Goal: Transaction & Acquisition: Book appointment/travel/reservation

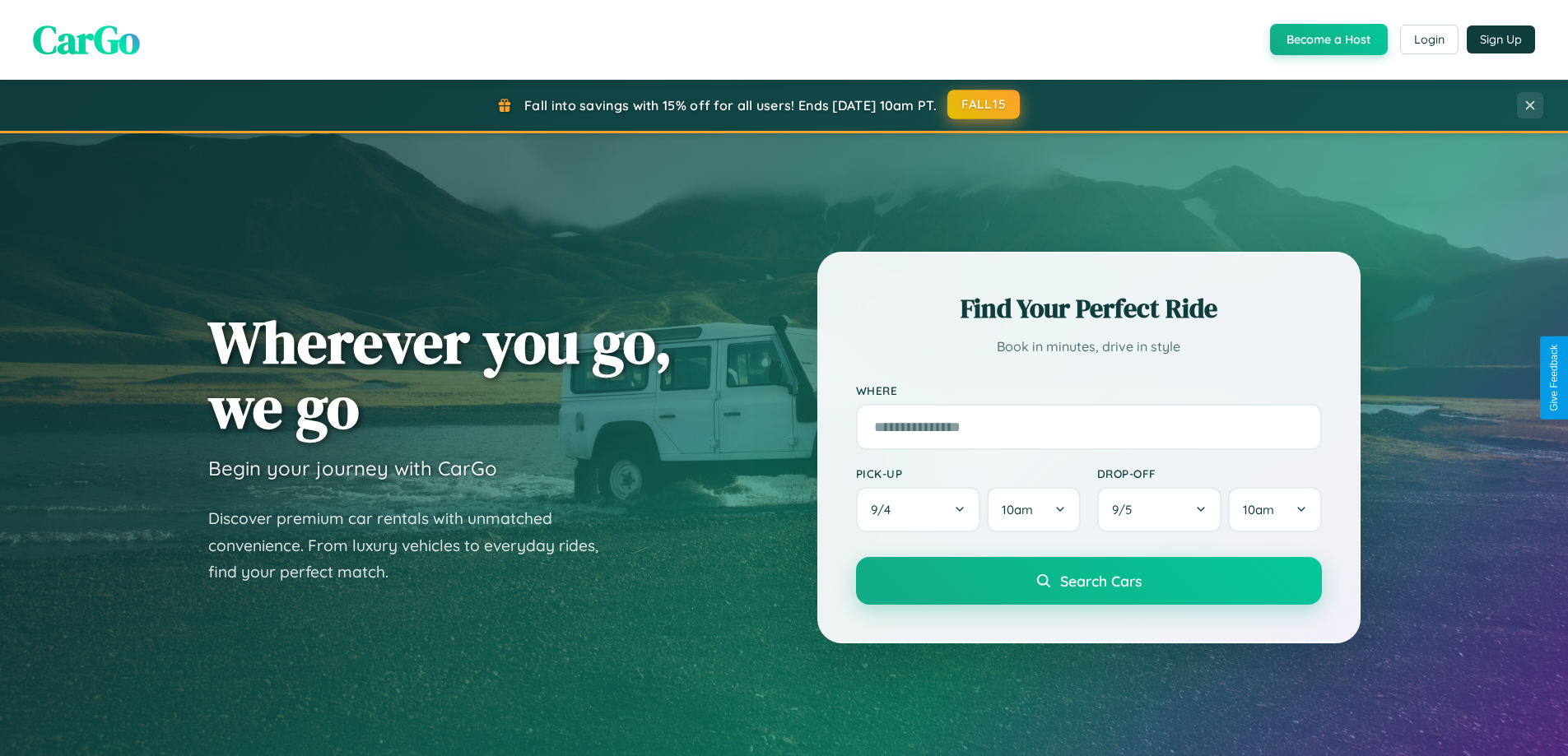
click at [984, 104] on button "FALL15" at bounding box center [983, 104] width 72 height 30
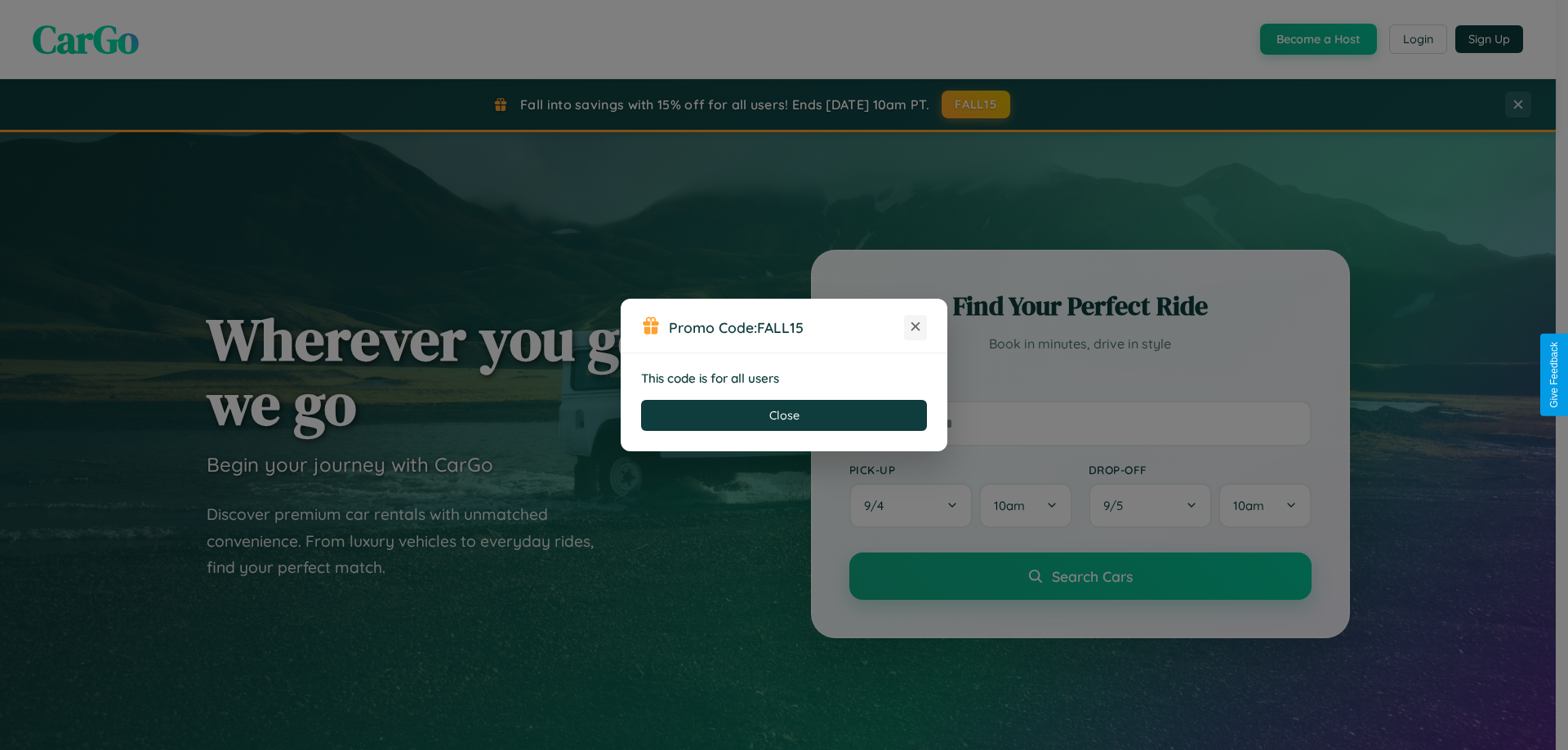
click at [915, 327] on icon at bounding box center [915, 326] width 16 height 16
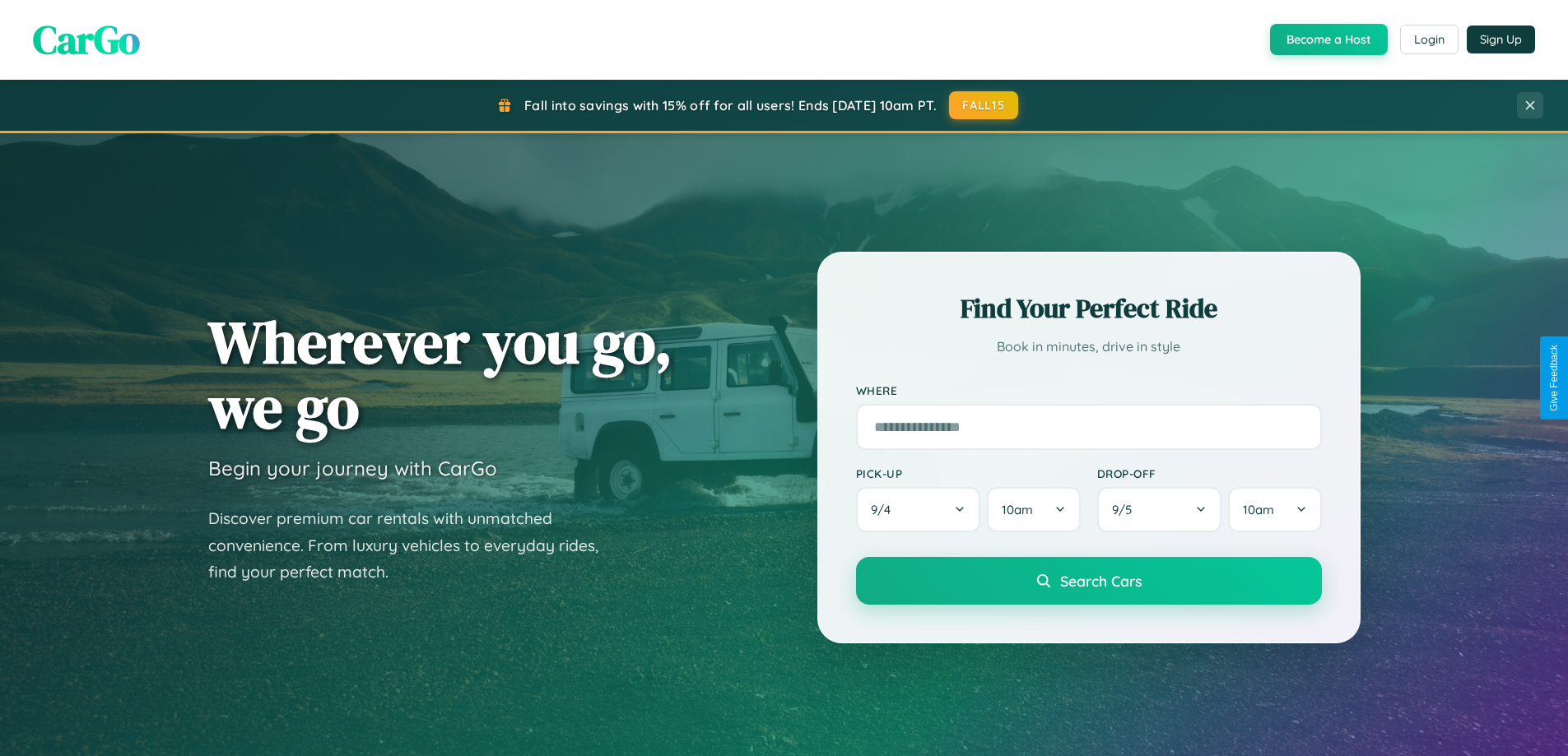
scroll to position [709, 0]
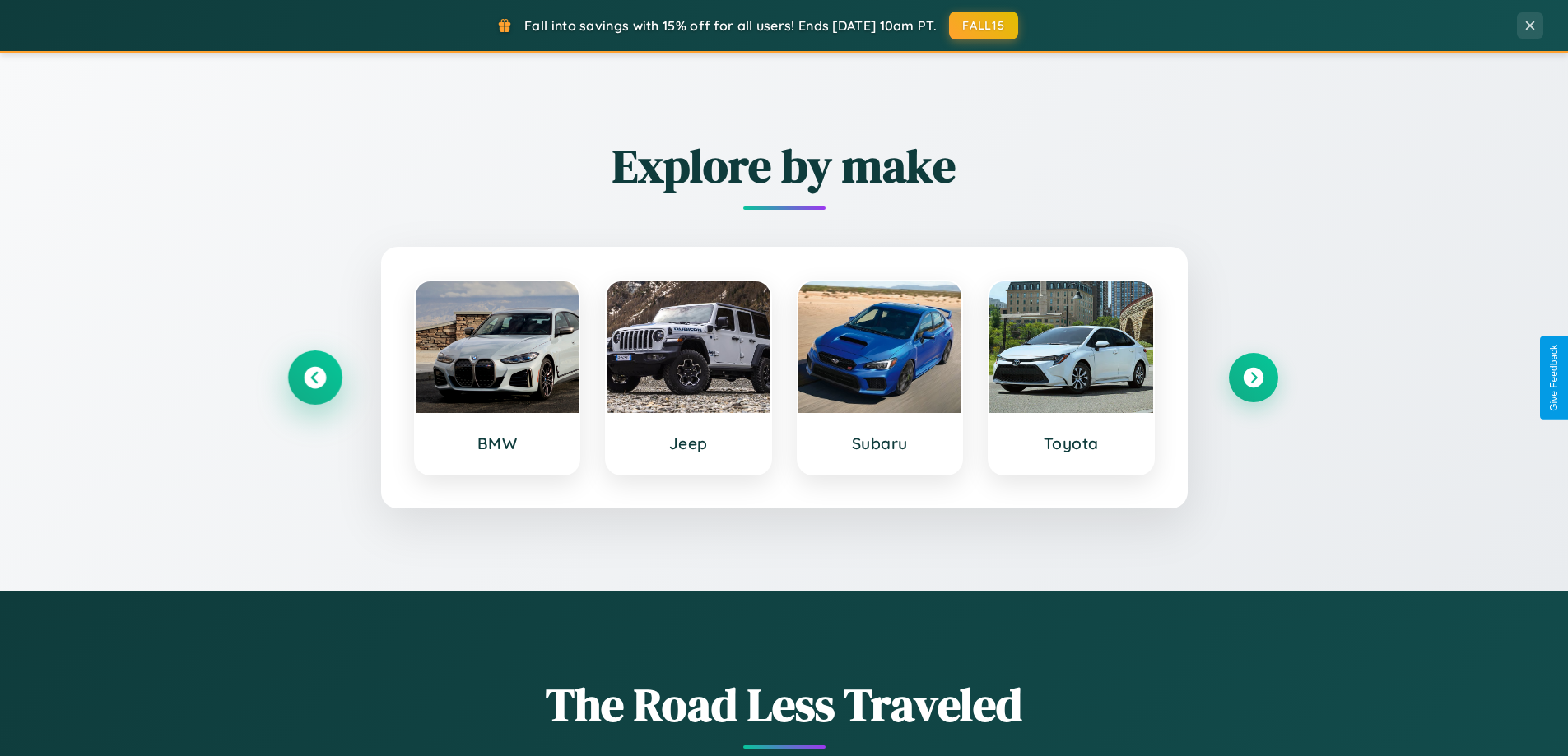
click at [315, 378] on icon at bounding box center [315, 378] width 22 height 22
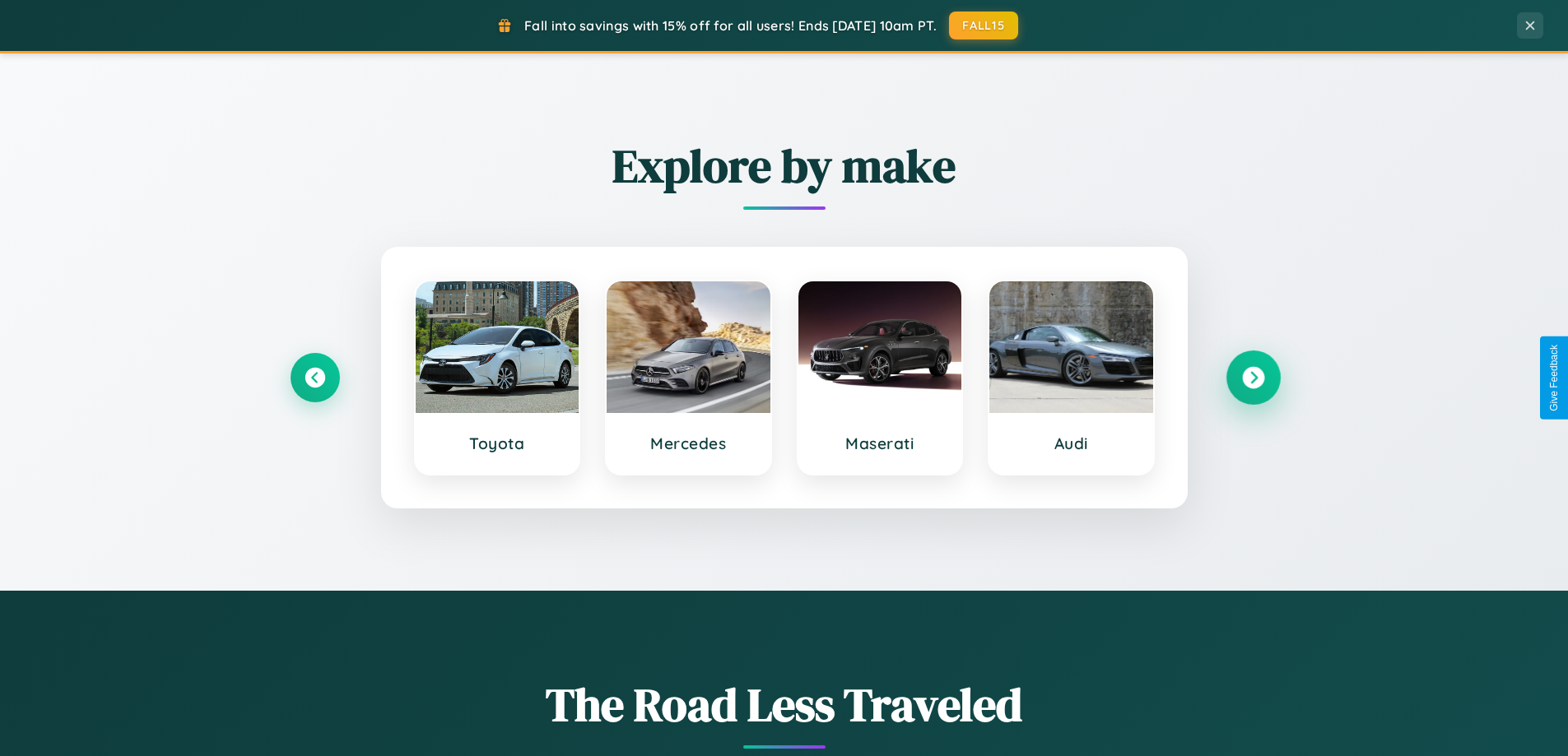
click at [1252, 378] on icon at bounding box center [1253, 378] width 22 height 22
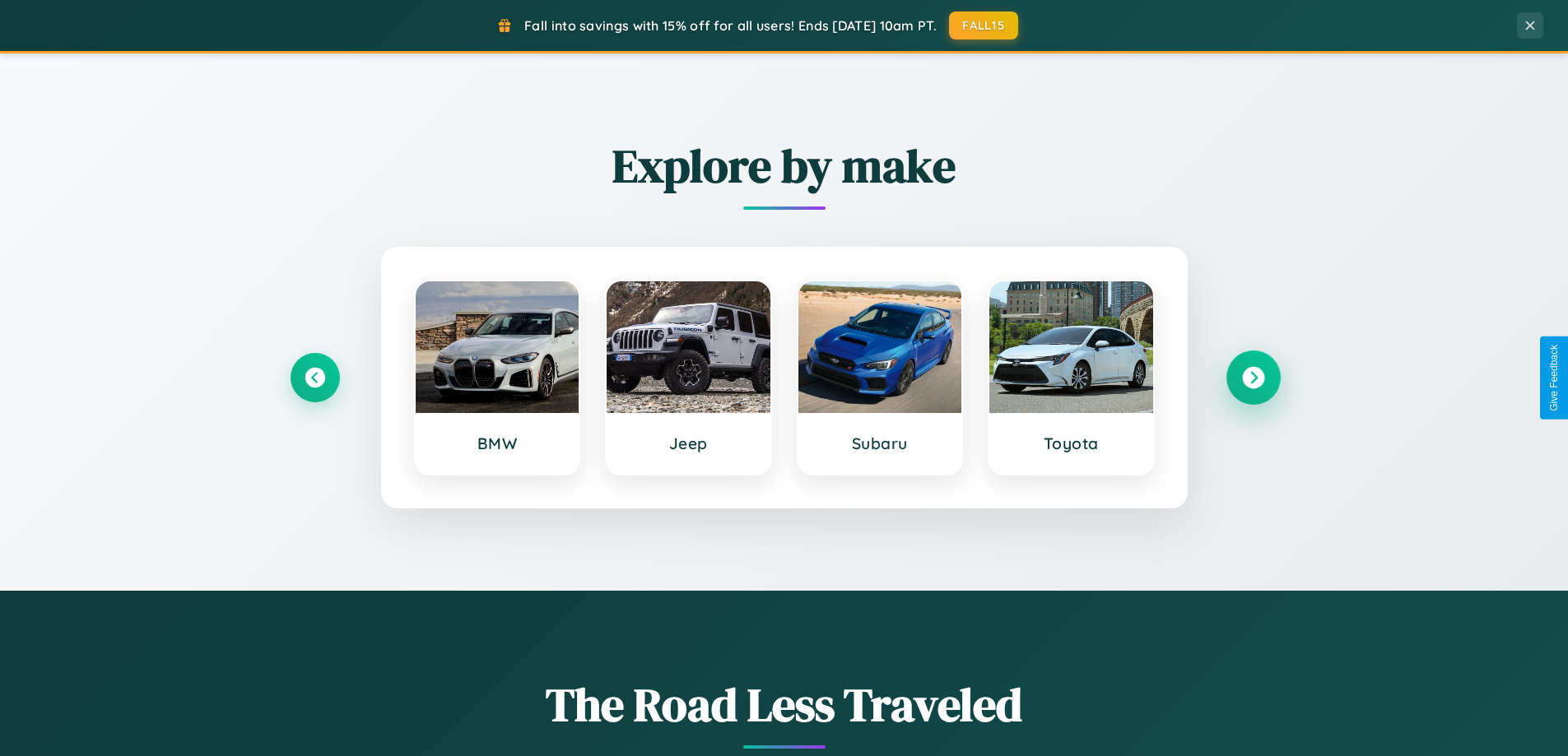
click at [1252, 378] on icon at bounding box center [1253, 378] width 22 height 22
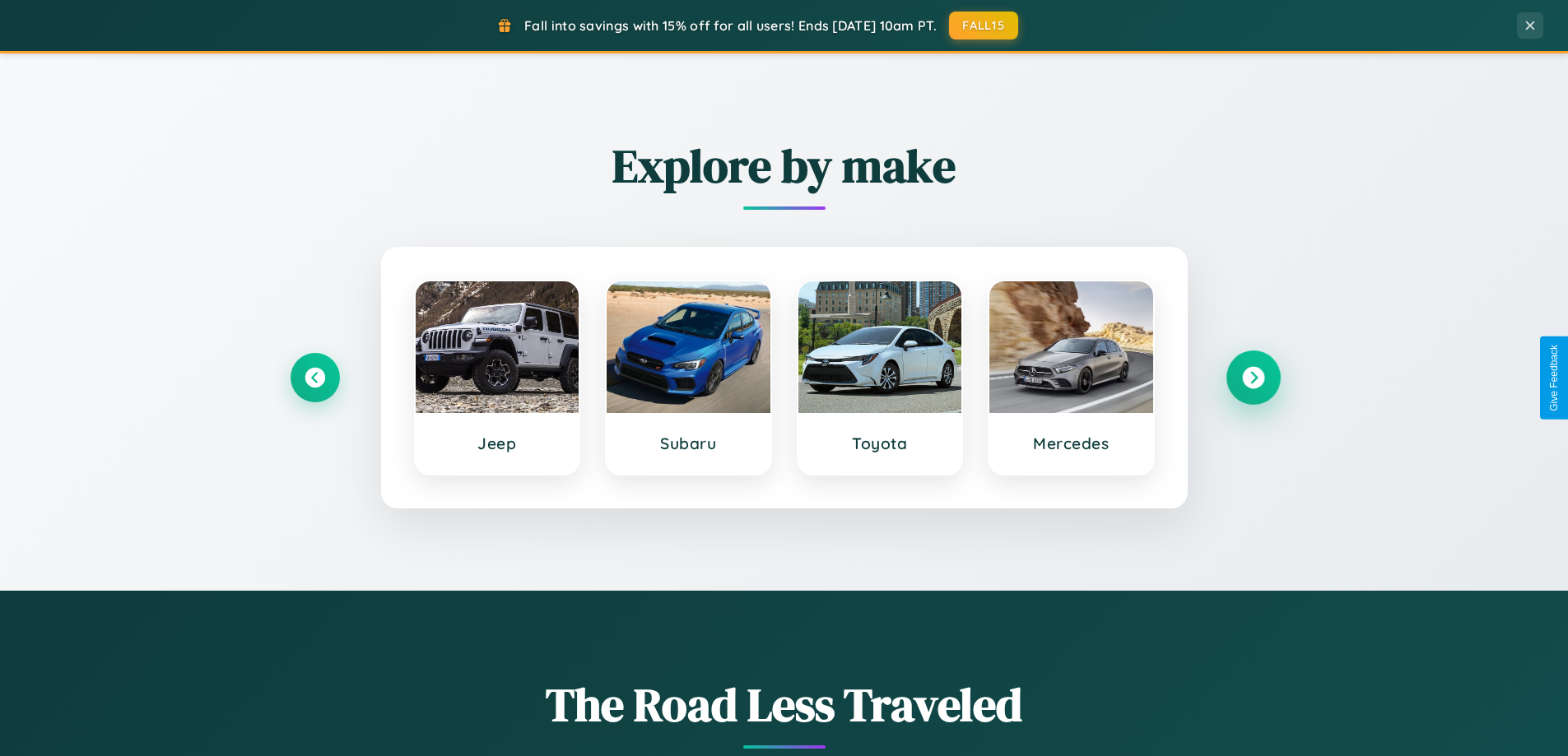
click at [1252, 378] on icon at bounding box center [1253, 378] width 22 height 22
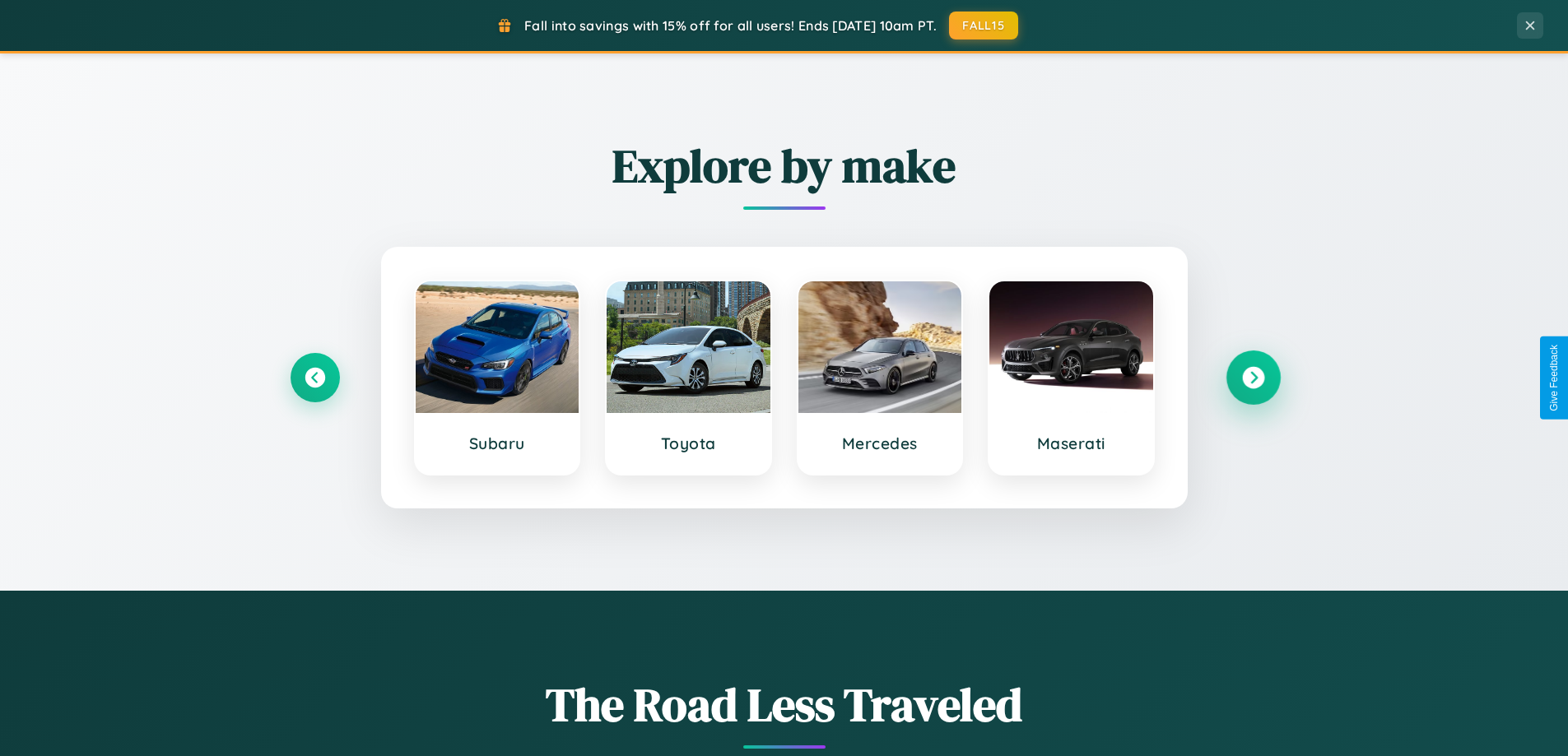
click at [1252, 378] on icon at bounding box center [1253, 378] width 22 height 22
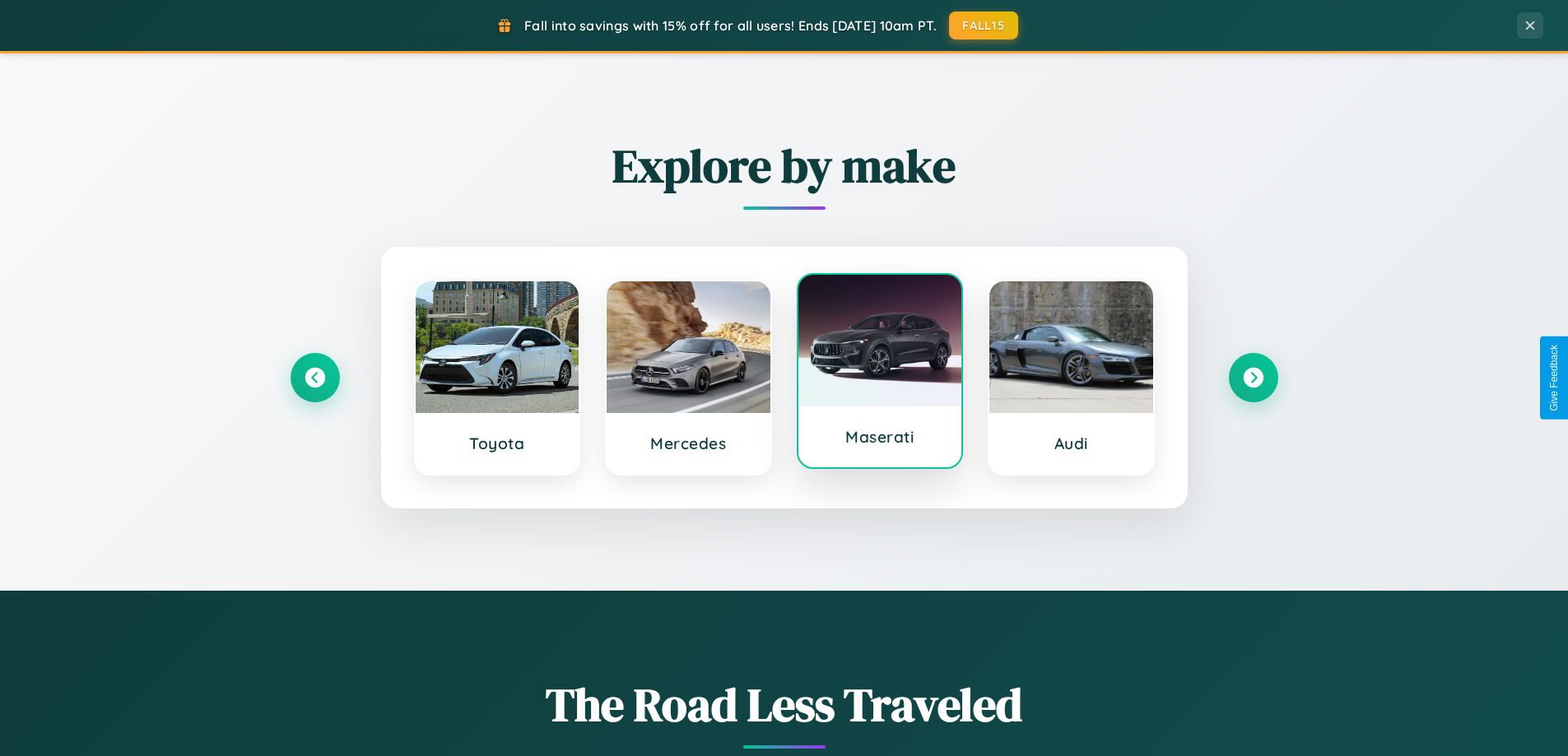
click at [879, 372] on div at bounding box center [880, 340] width 164 height 132
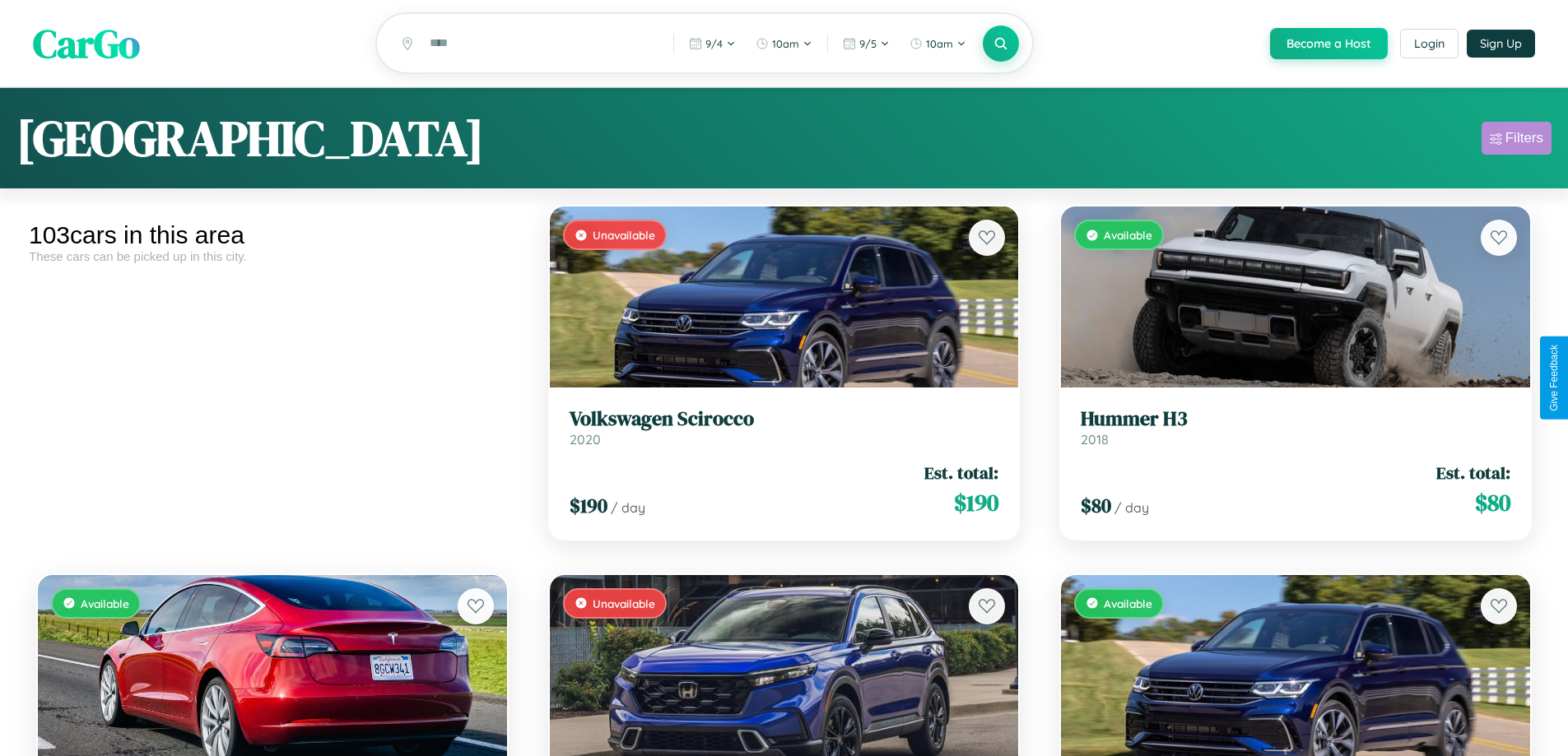
click at [1516, 141] on div "Filters" at bounding box center [1524, 137] width 38 height 16
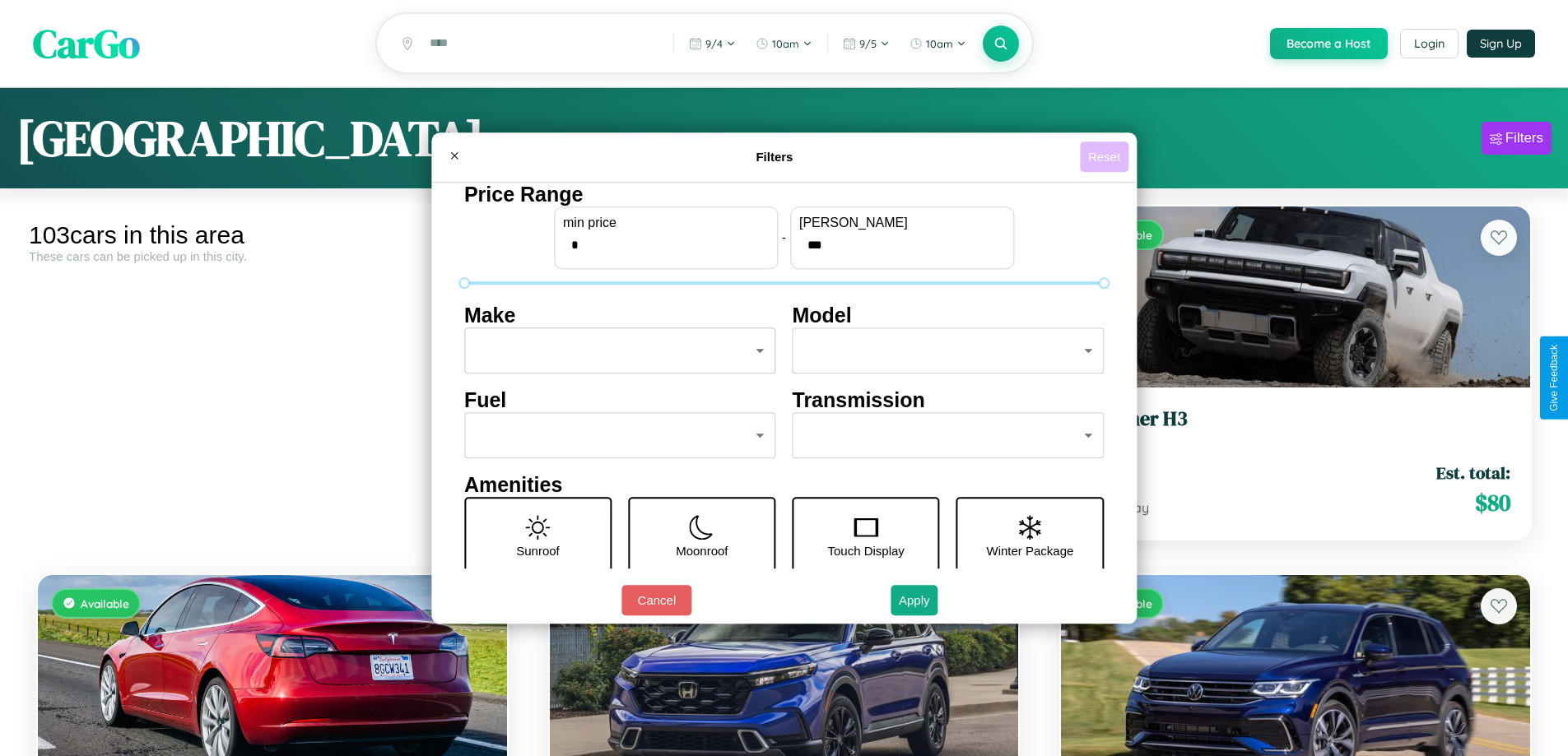
click at [1106, 156] on button "Reset" at bounding box center [1104, 157] width 48 height 31
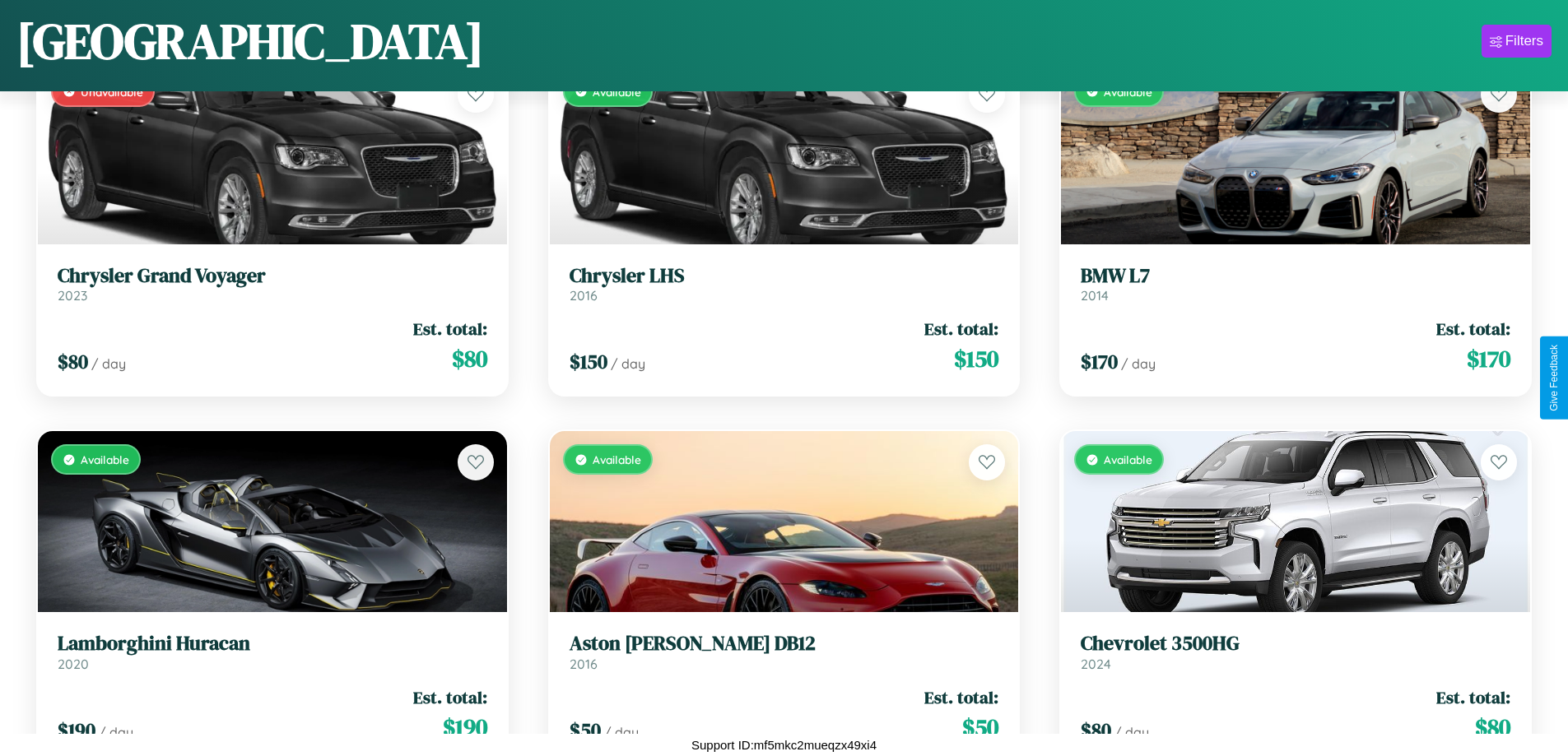
scroll to position [7602, 0]
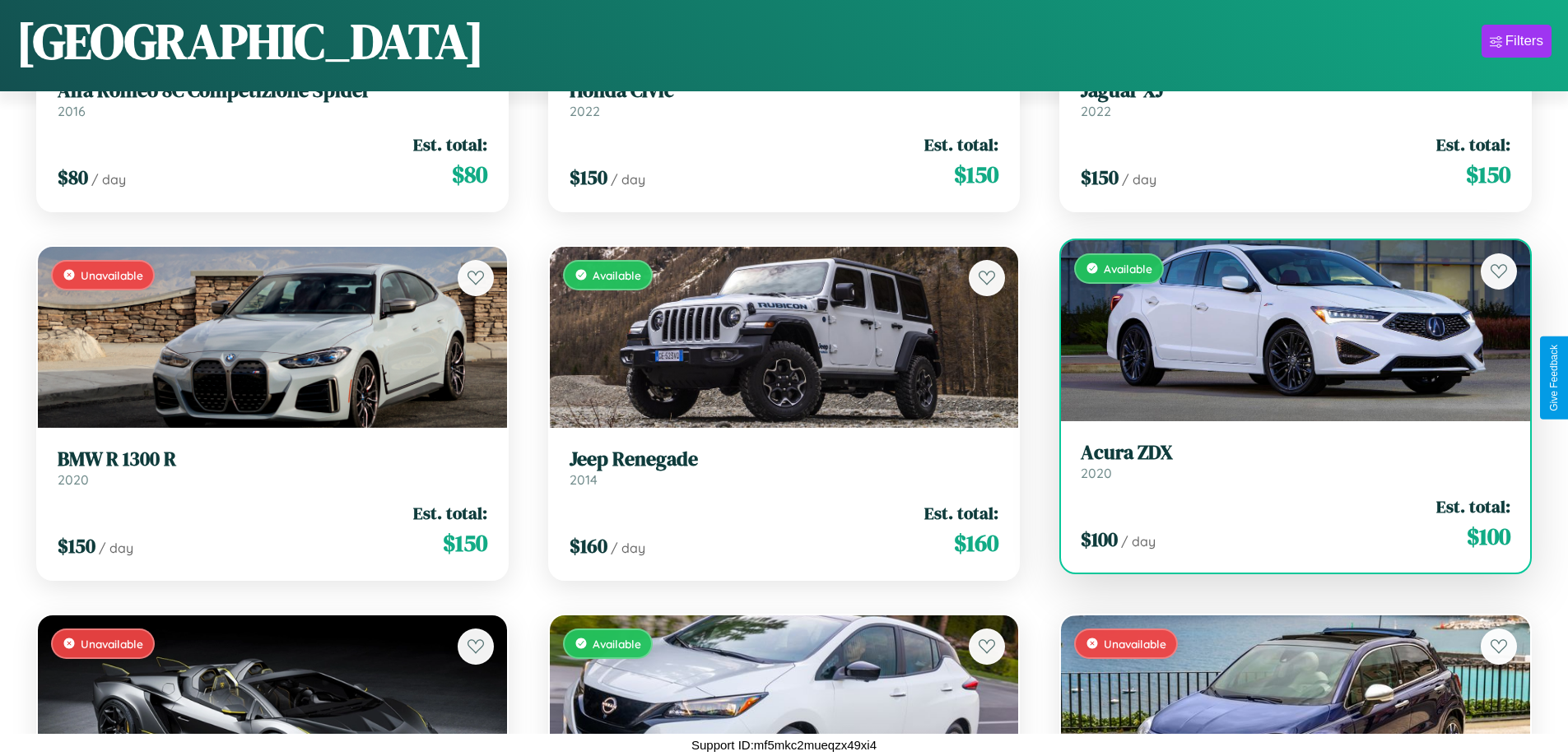
click at [1285, 331] on div "Available" at bounding box center [1295, 330] width 469 height 181
click at [1285, 330] on div "Available" at bounding box center [1295, 330] width 469 height 181
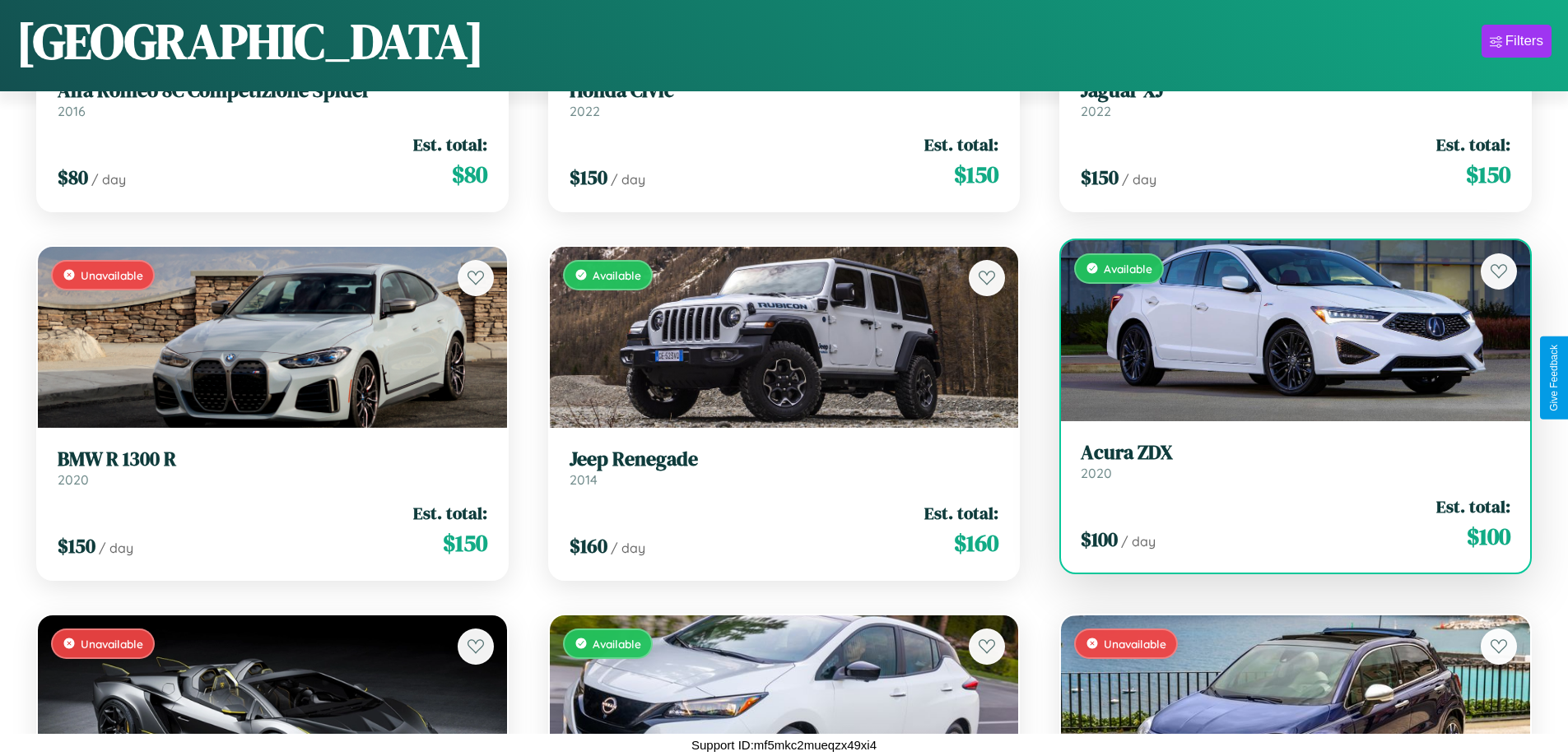
click at [1285, 330] on div "Available" at bounding box center [1295, 330] width 469 height 181
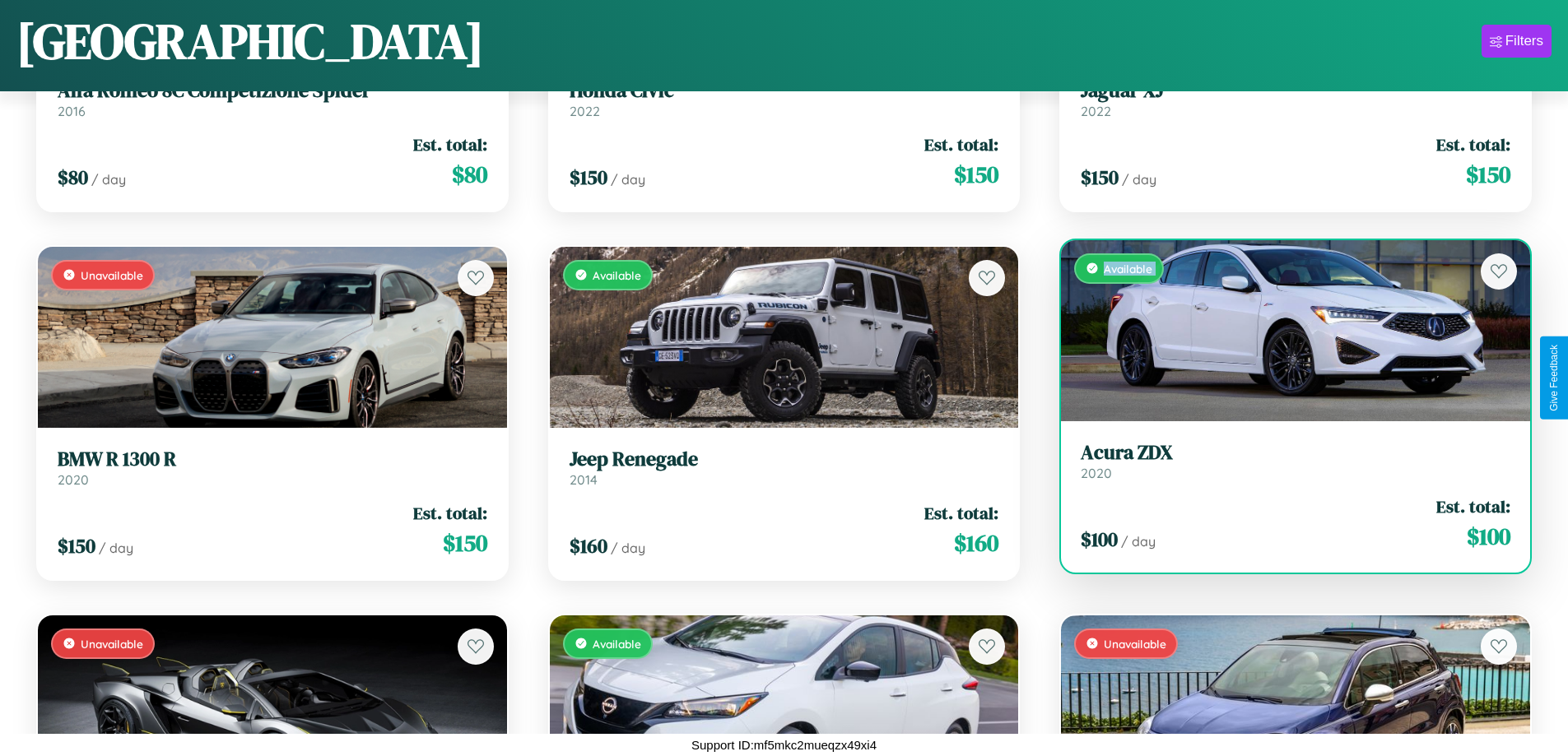
click at [1285, 330] on div "Available" at bounding box center [1295, 330] width 469 height 181
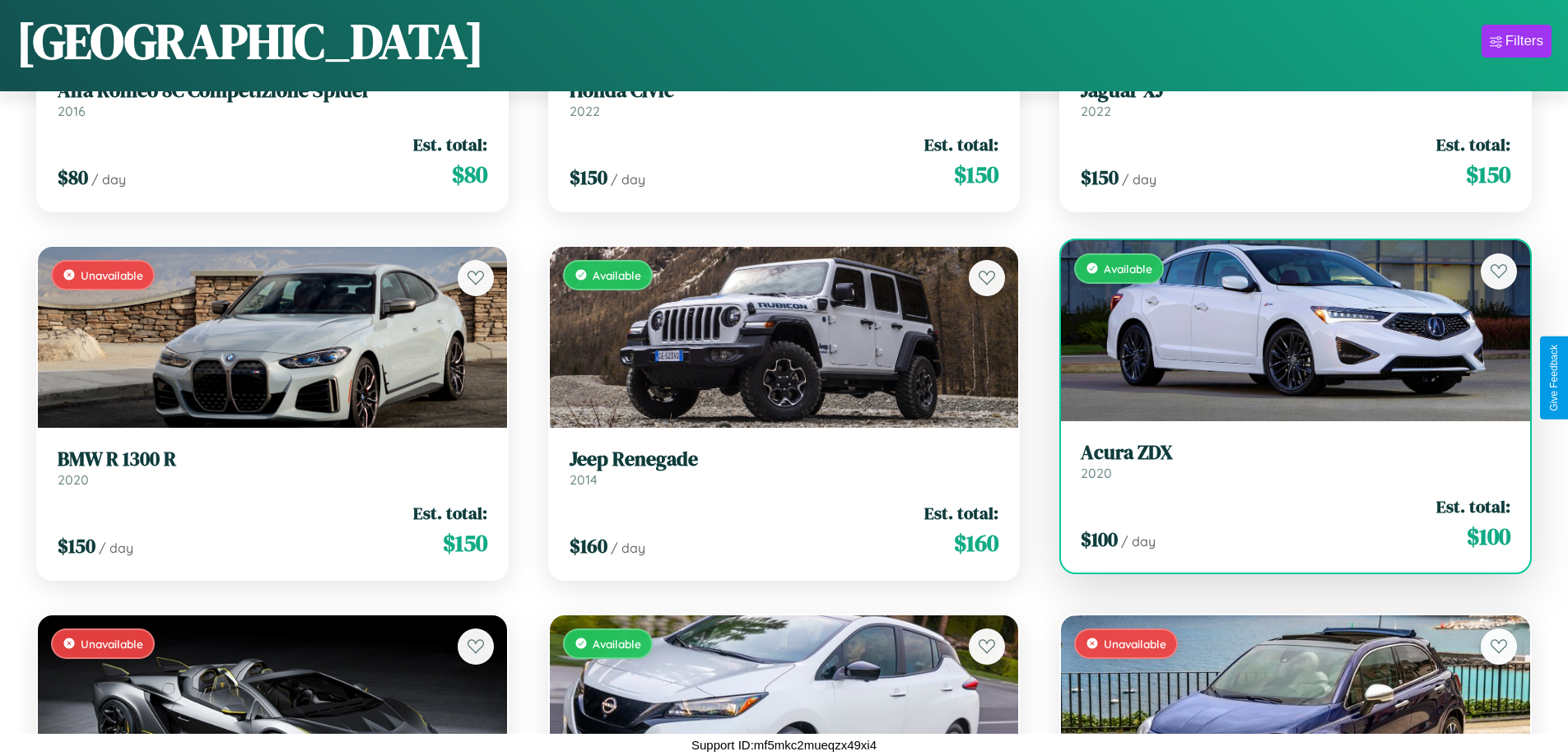
click at [1285, 330] on div "Available" at bounding box center [1295, 330] width 469 height 181
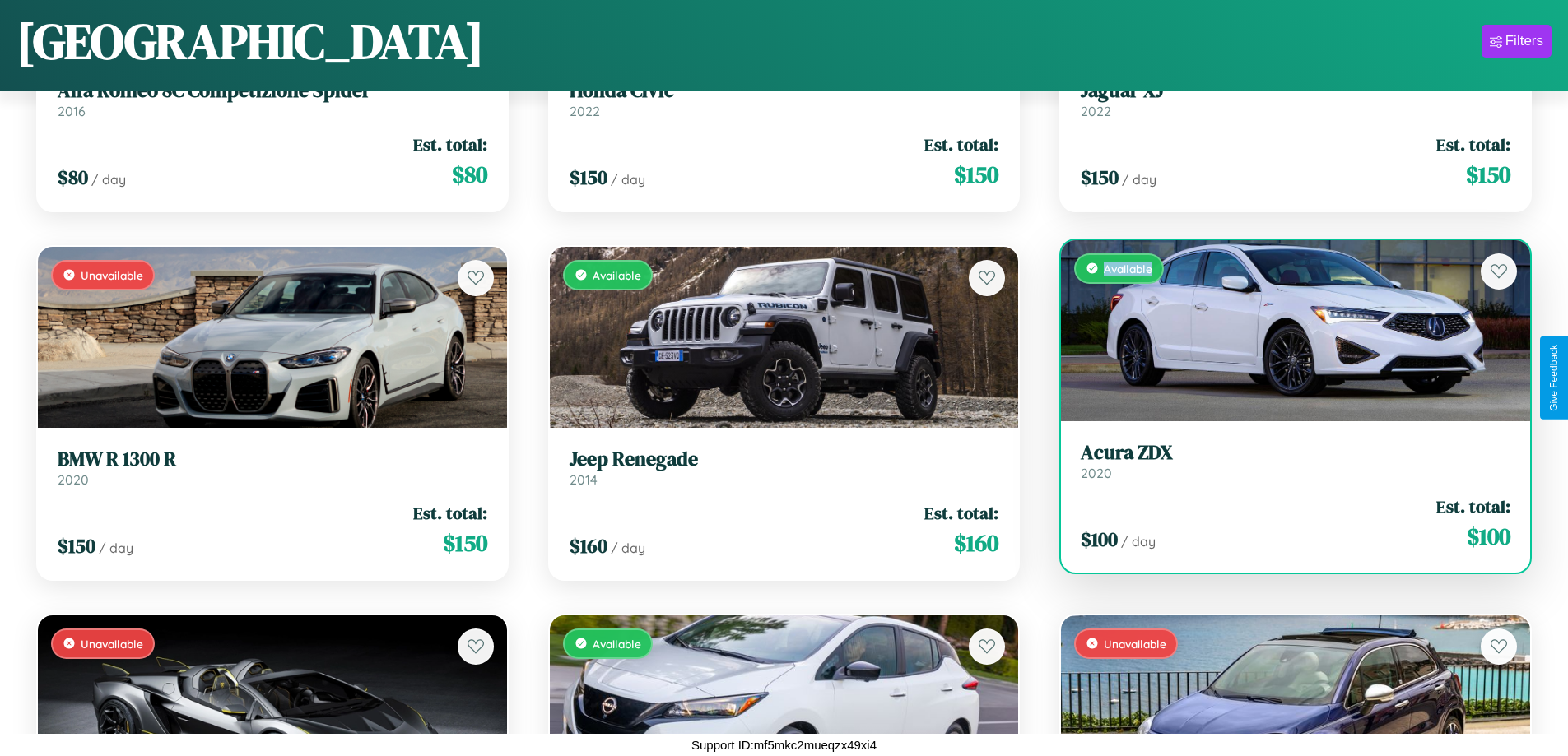
click at [1285, 330] on div "Available" at bounding box center [1295, 330] width 469 height 181
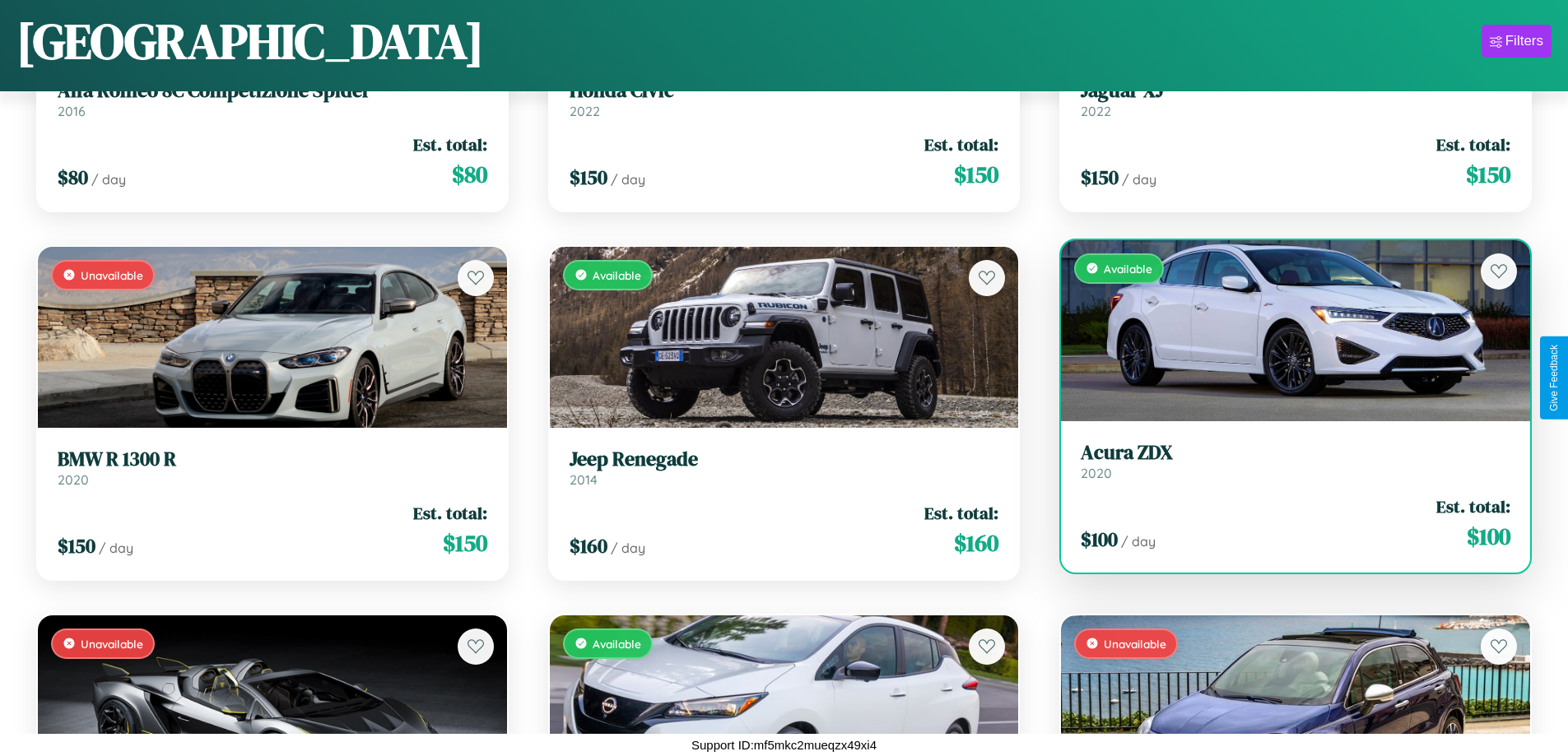
click at [1285, 461] on h3 "Acura ZDX" at bounding box center [1296, 453] width 429 height 24
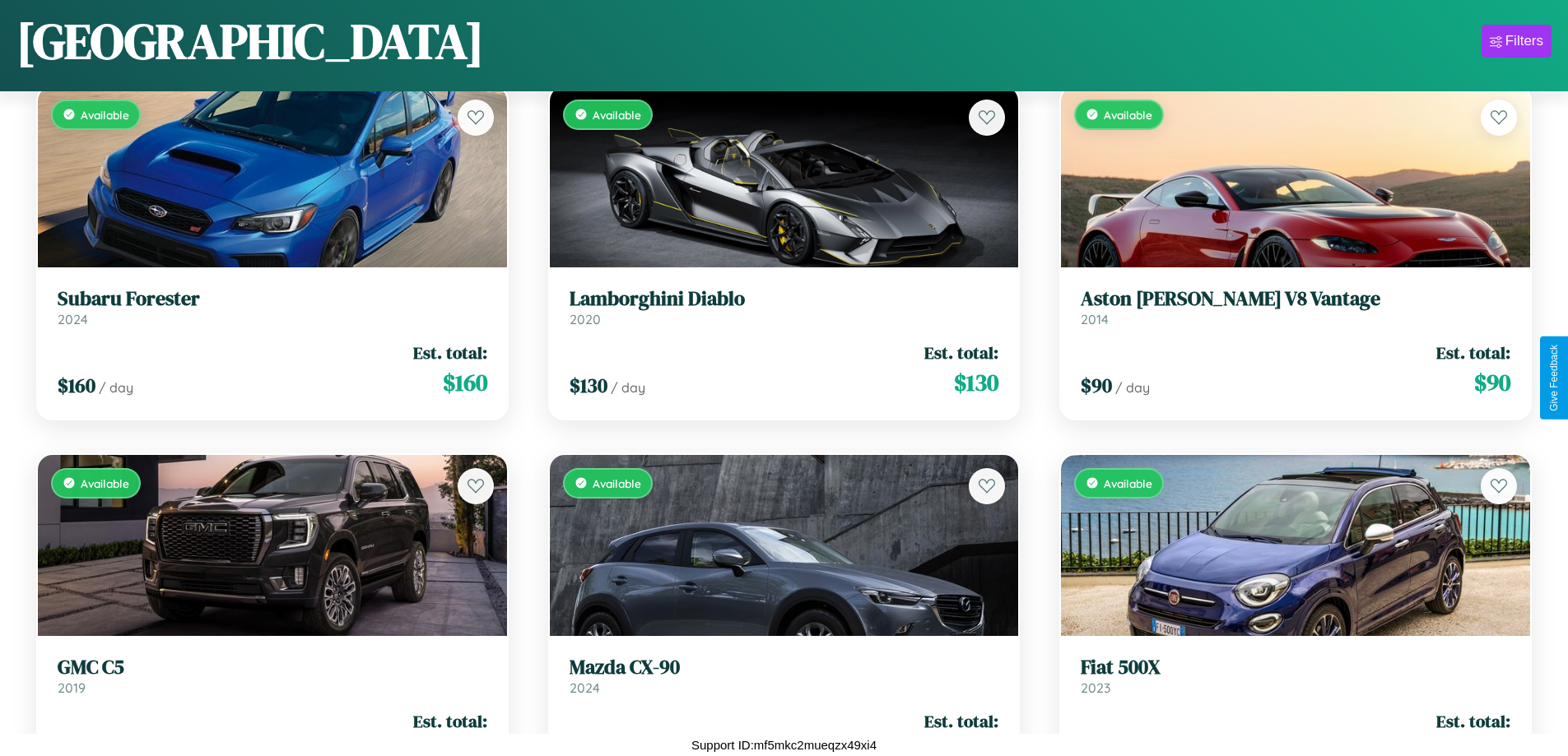
scroll to position [1337, 0]
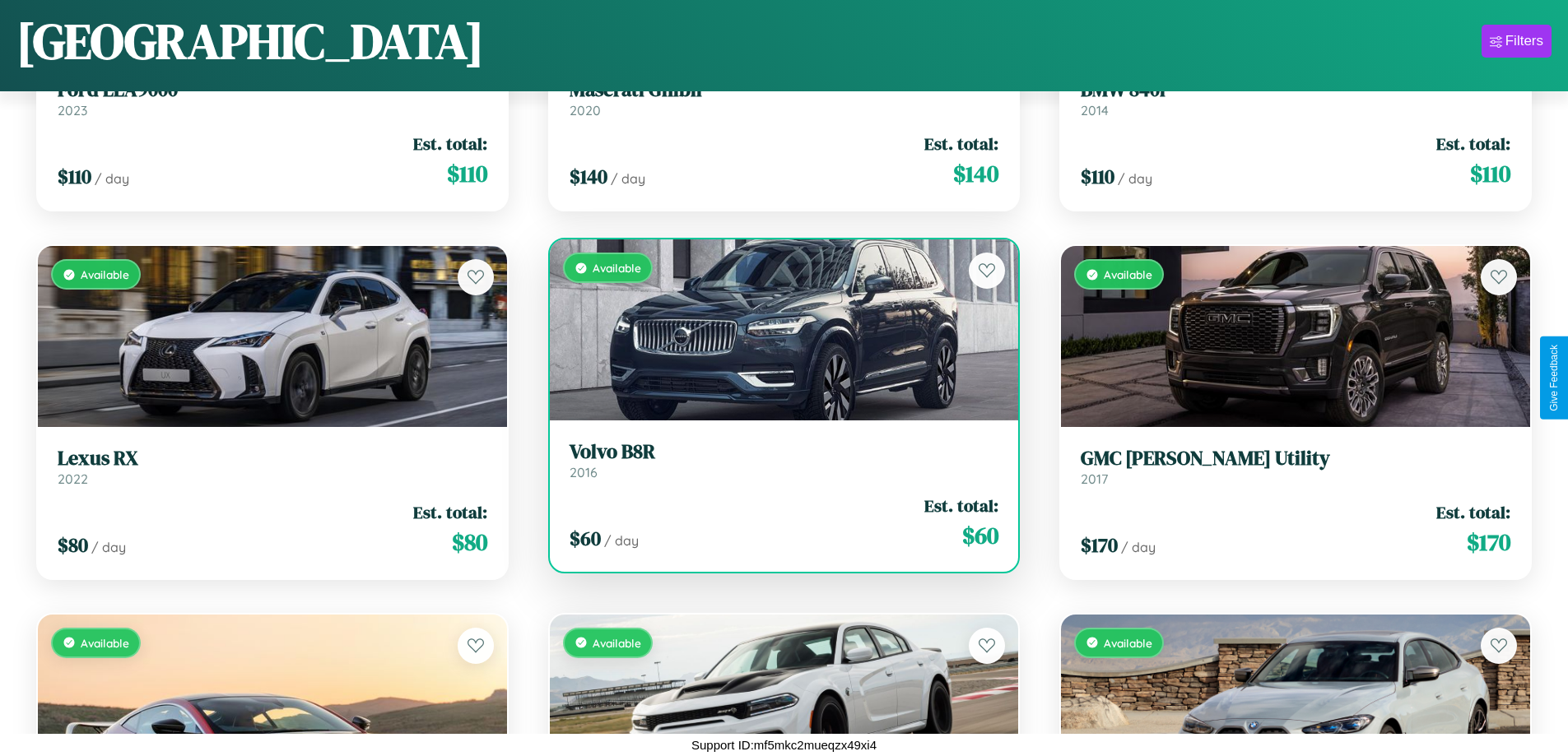
click at [777, 460] on h3 "Volvo B8R" at bounding box center [784, 452] width 429 height 24
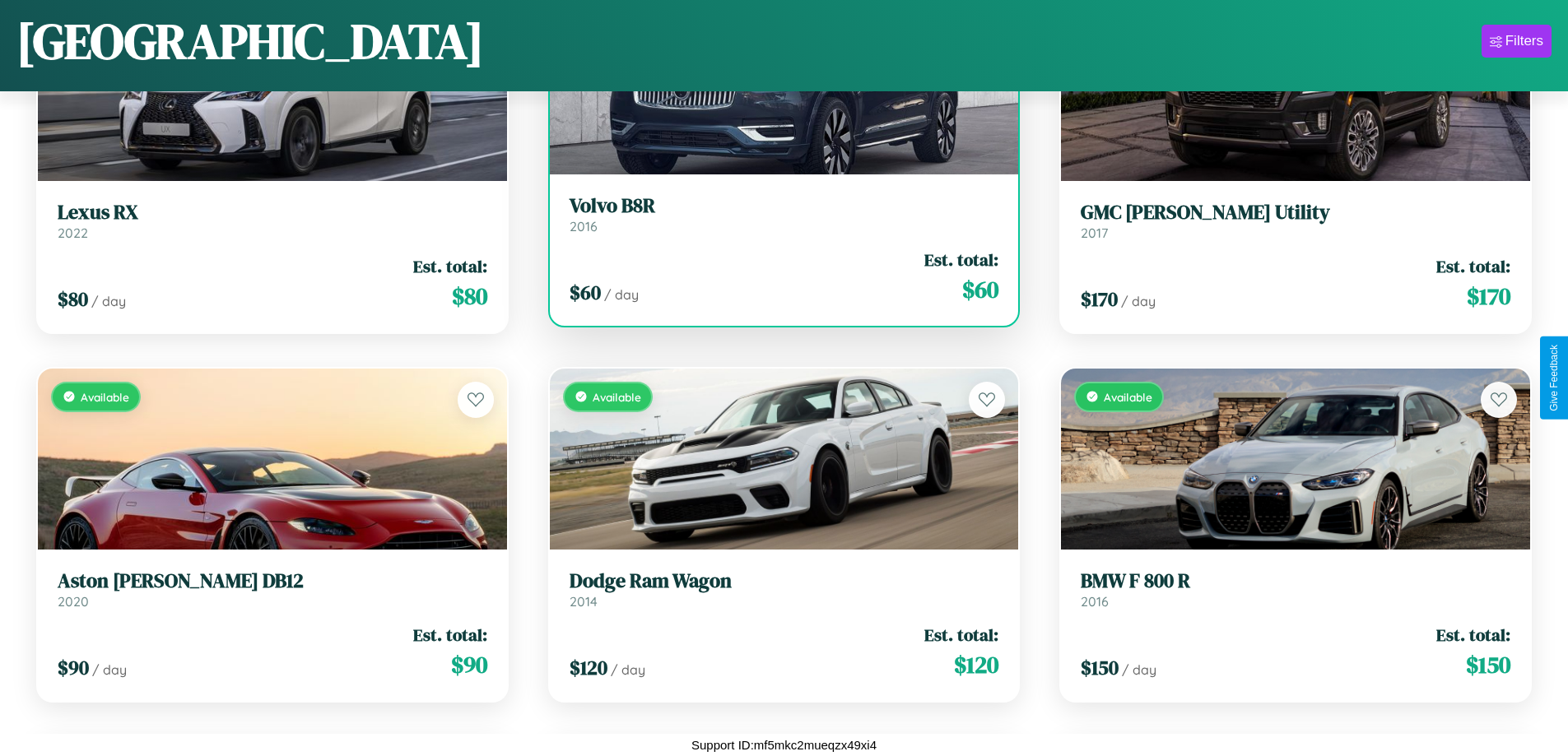
scroll to position [2074, 0]
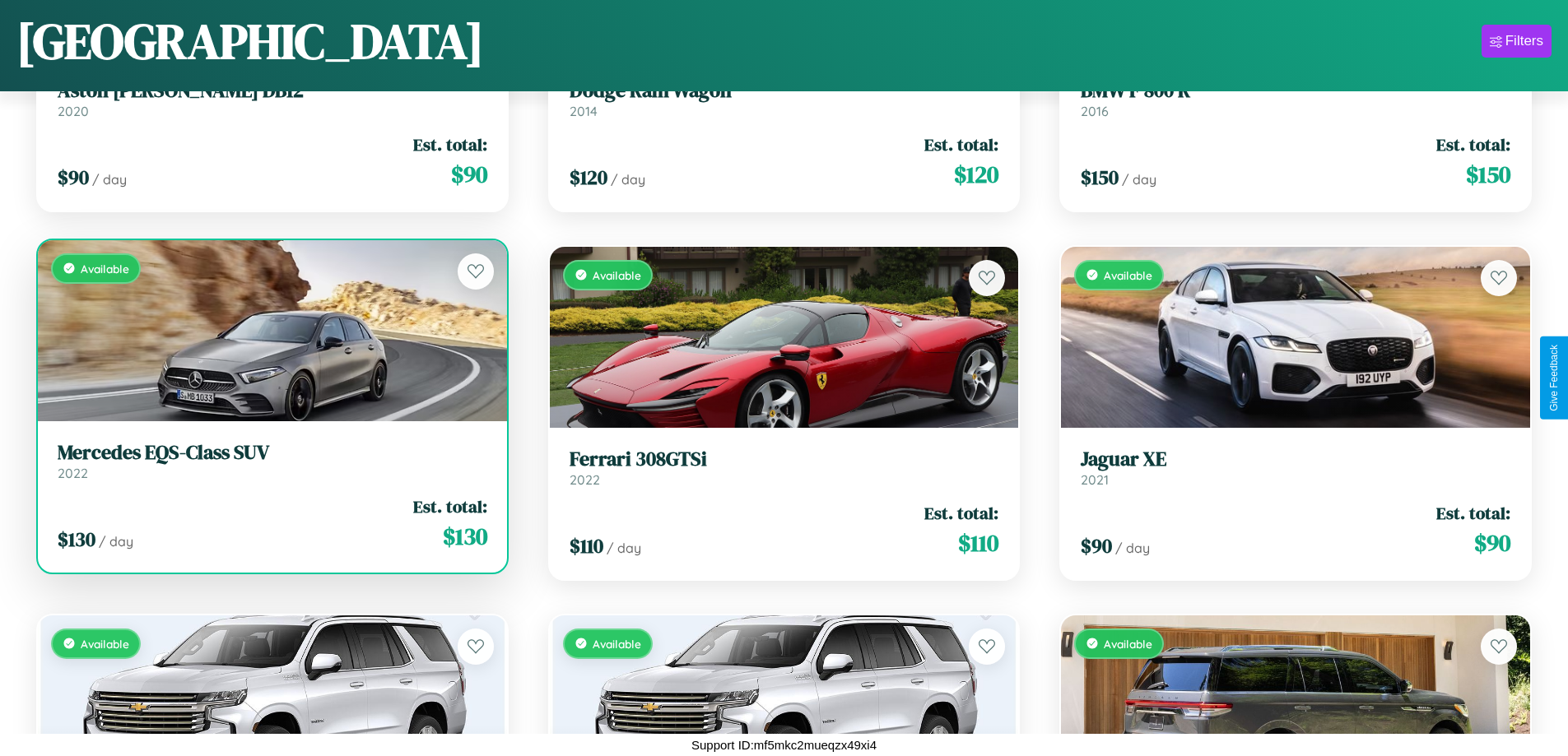
click at [270, 461] on h3 "Mercedes EQS-Class SUV" at bounding box center [272, 453] width 429 height 24
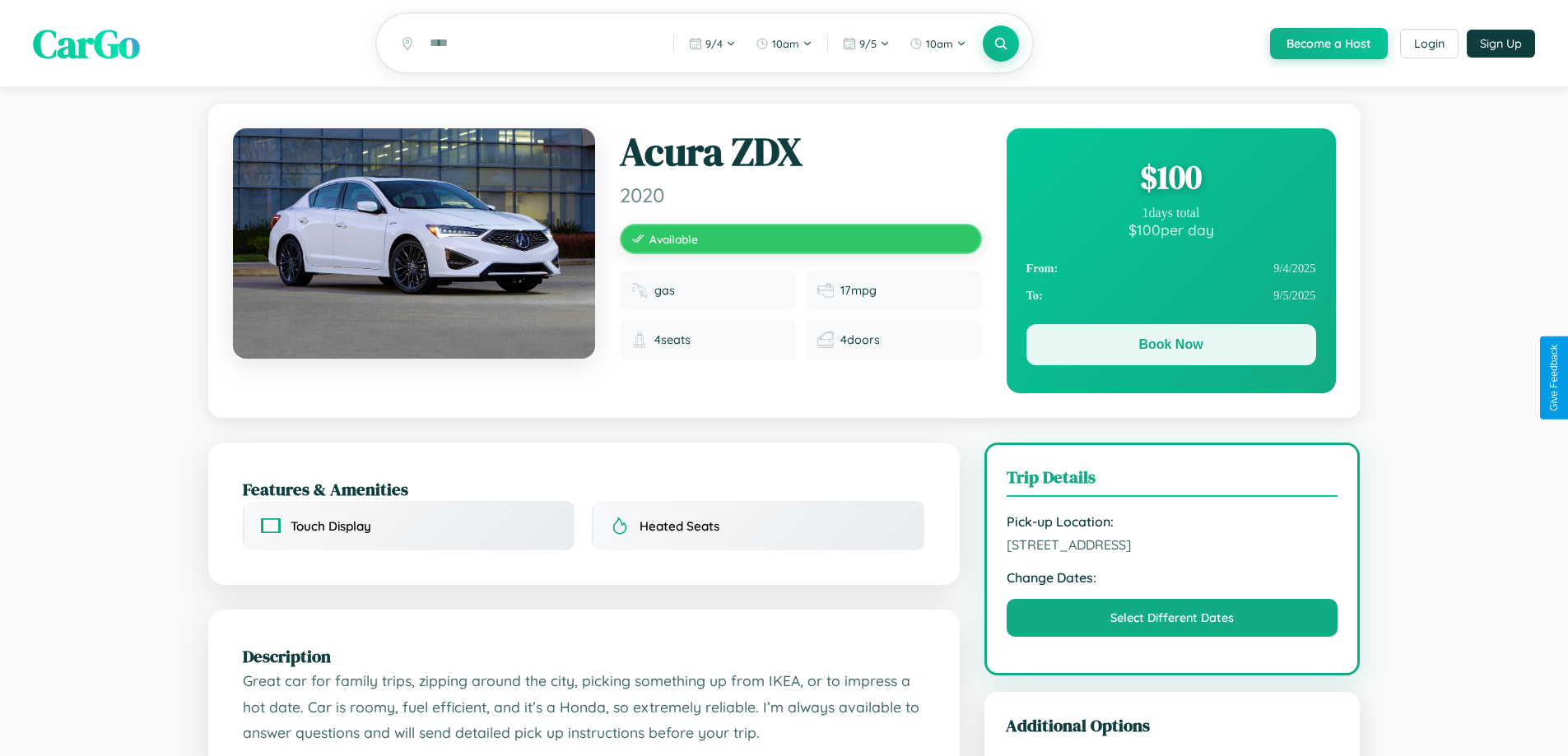
click at [1170, 347] on button "Book Now" at bounding box center [1171, 344] width 289 height 41
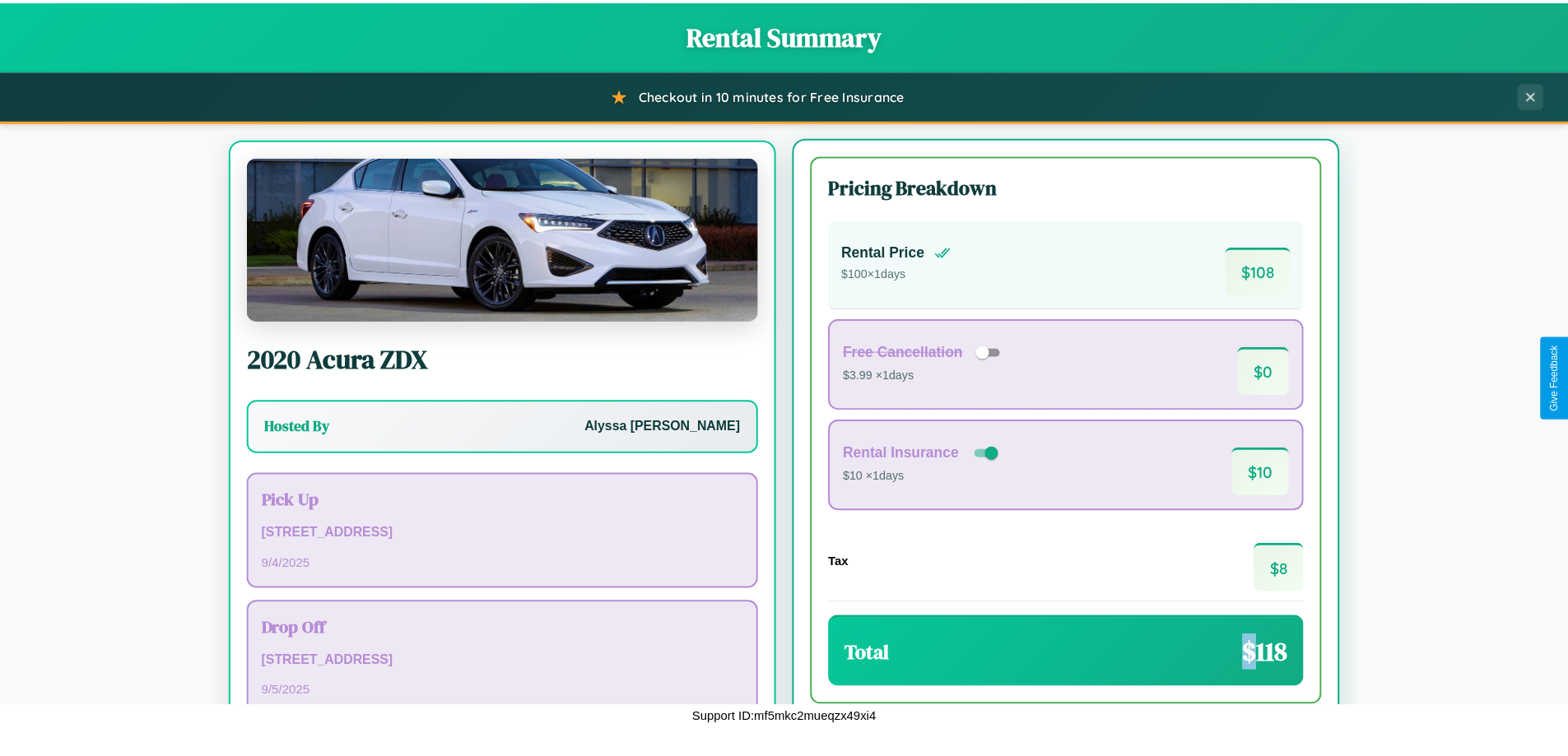
scroll to position [76, 0]
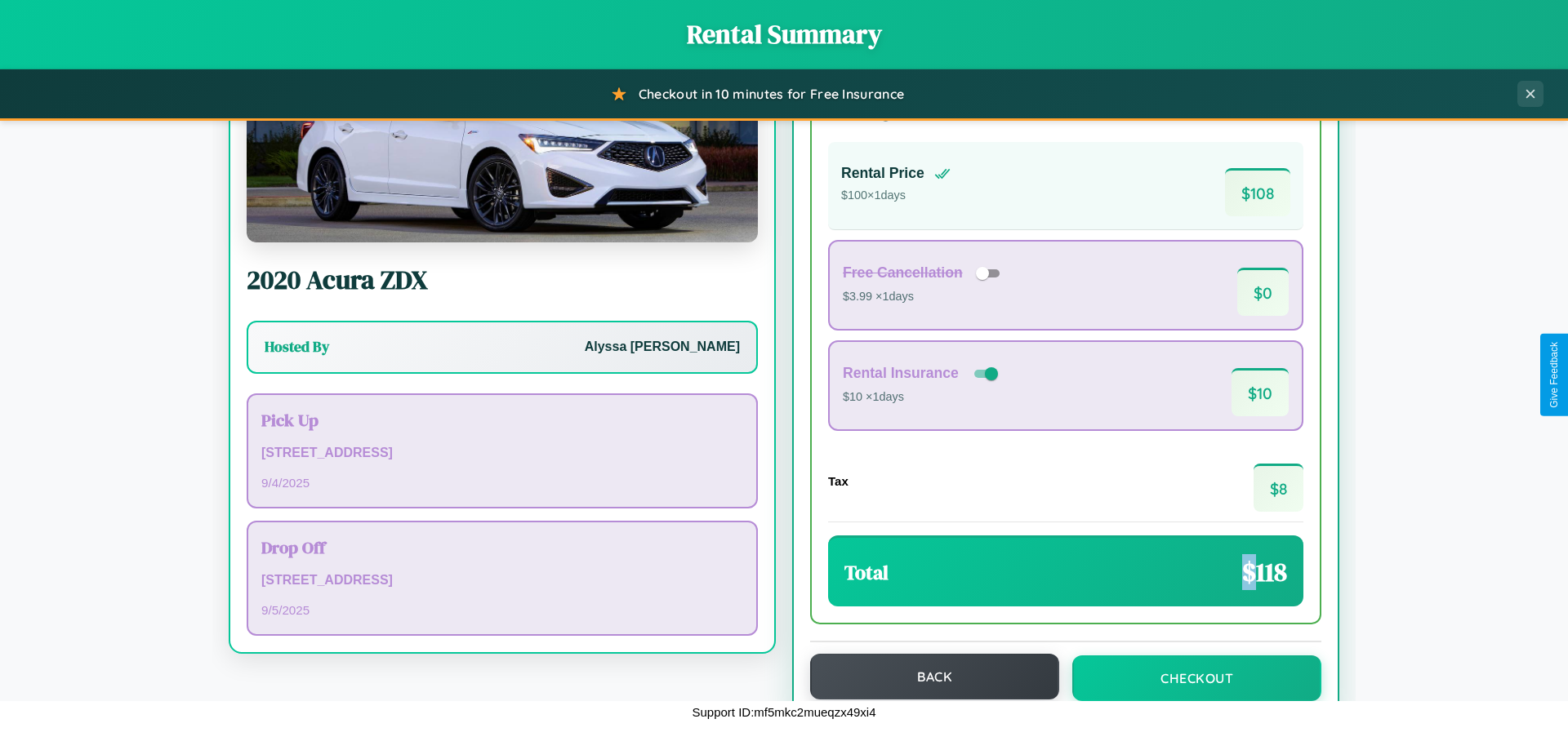
click at [927, 677] on button "Back" at bounding box center [935, 677] width 249 height 45
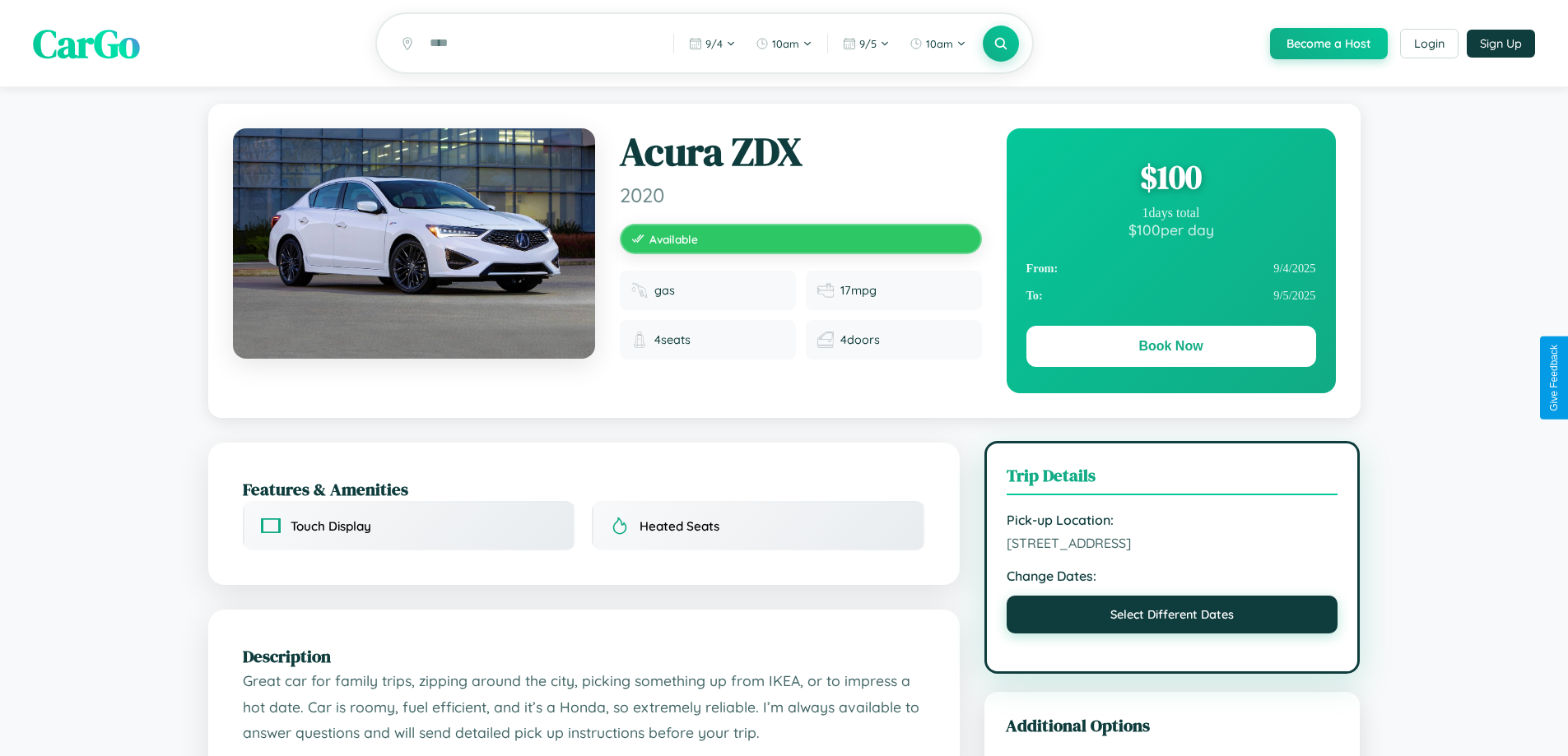
click at [1172, 618] on button "Select Different Dates" at bounding box center [1172, 614] width 332 height 38
select select "*"
select select "****"
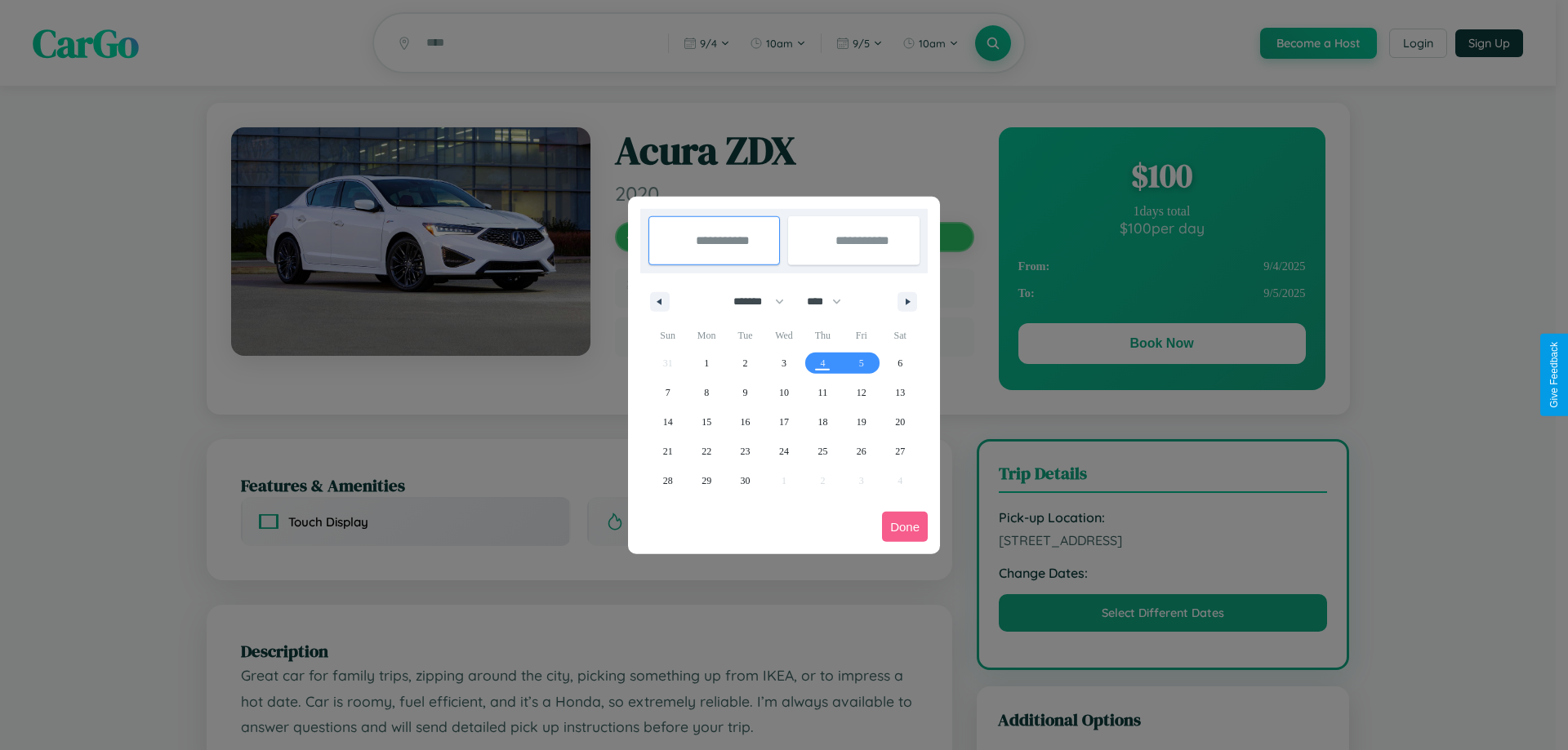
click at [751, 301] on select "******* ******** ***** ***** *** **** **** ****** ********* ******* ******** **…" at bounding box center [756, 301] width 69 height 27
select select "*"
click at [831, 301] on select "**** **** **** **** **** **** **** **** **** **** **** **** **** **** **** ****…" at bounding box center [824, 301] width 49 height 27
select select "****"
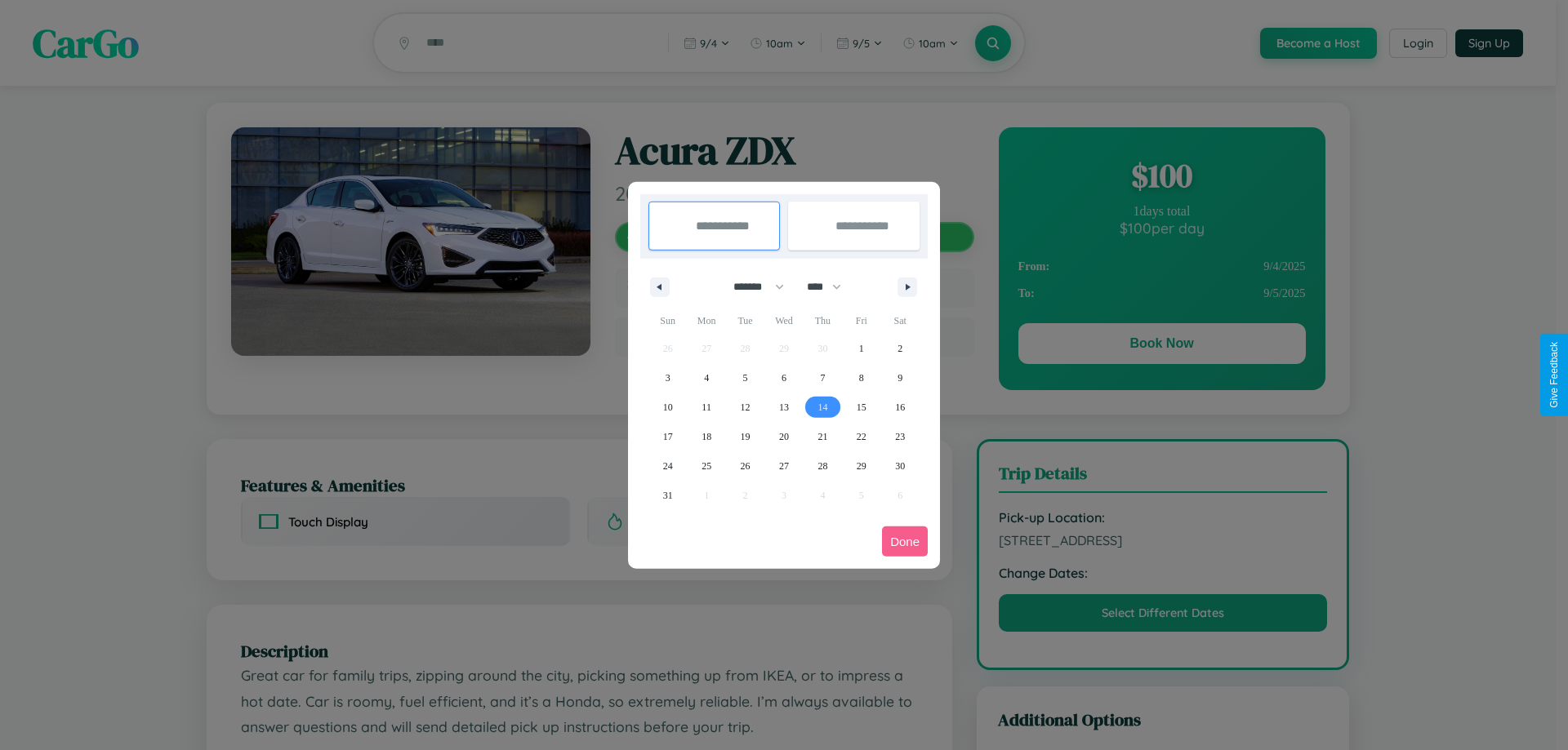
click at [823, 407] on span "14" at bounding box center [823, 407] width 10 height 29
type input "**********"
click at [900, 407] on span "16" at bounding box center [900, 407] width 10 height 29
type input "**********"
click at [905, 541] on button "Done" at bounding box center [905, 542] width 45 height 30
